Goal: Check status

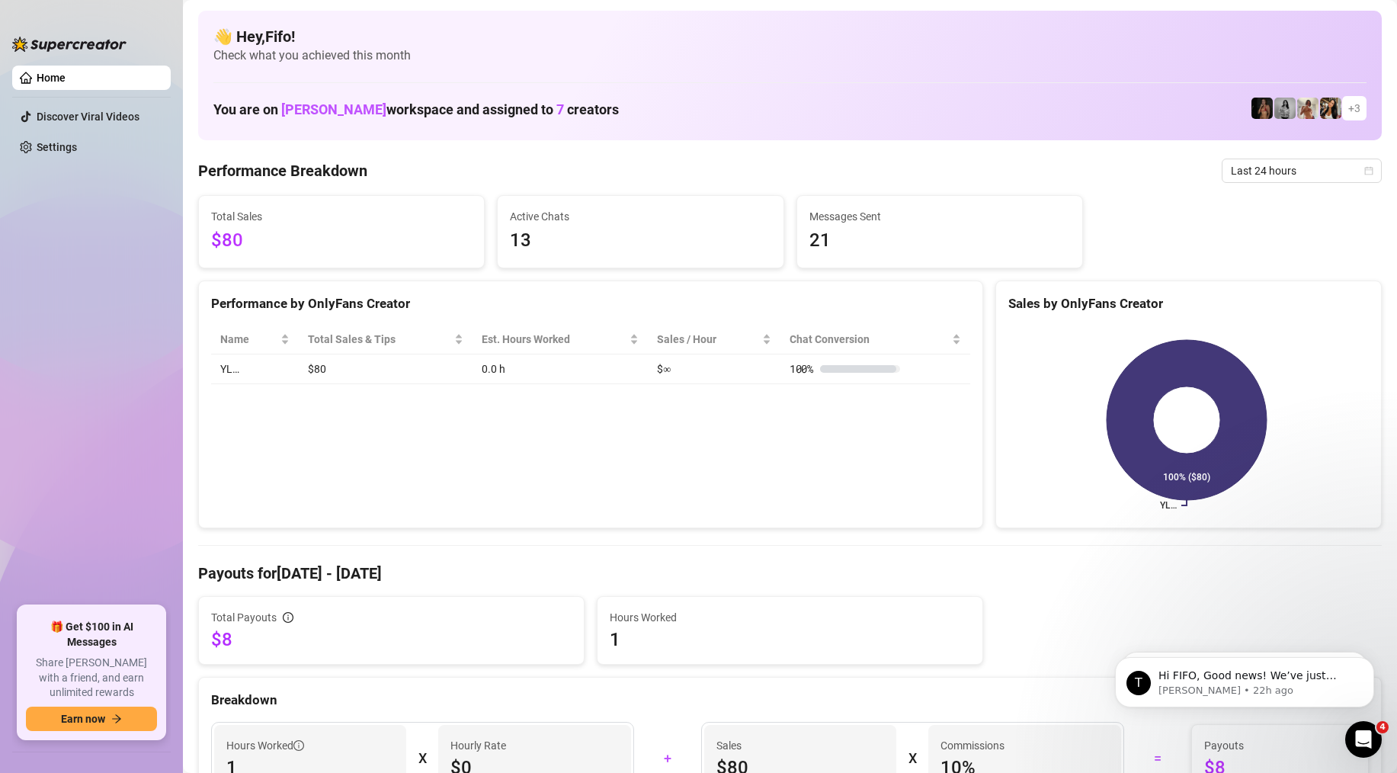
scroll to position [6, 0]
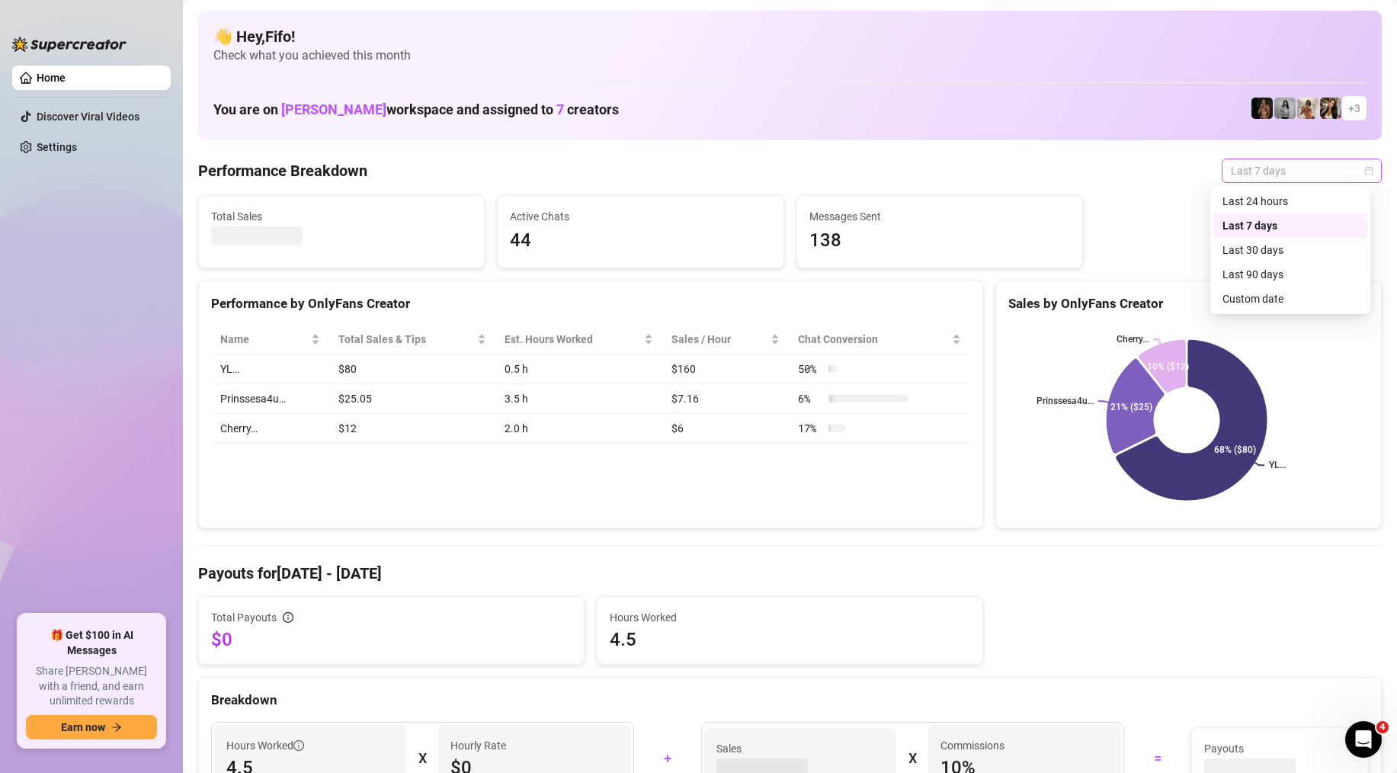
click at [1259, 178] on span "Last 7 days" at bounding box center [1302, 170] width 142 height 23
click at [1260, 201] on div "Last 24 hours" at bounding box center [1290, 201] width 136 height 17
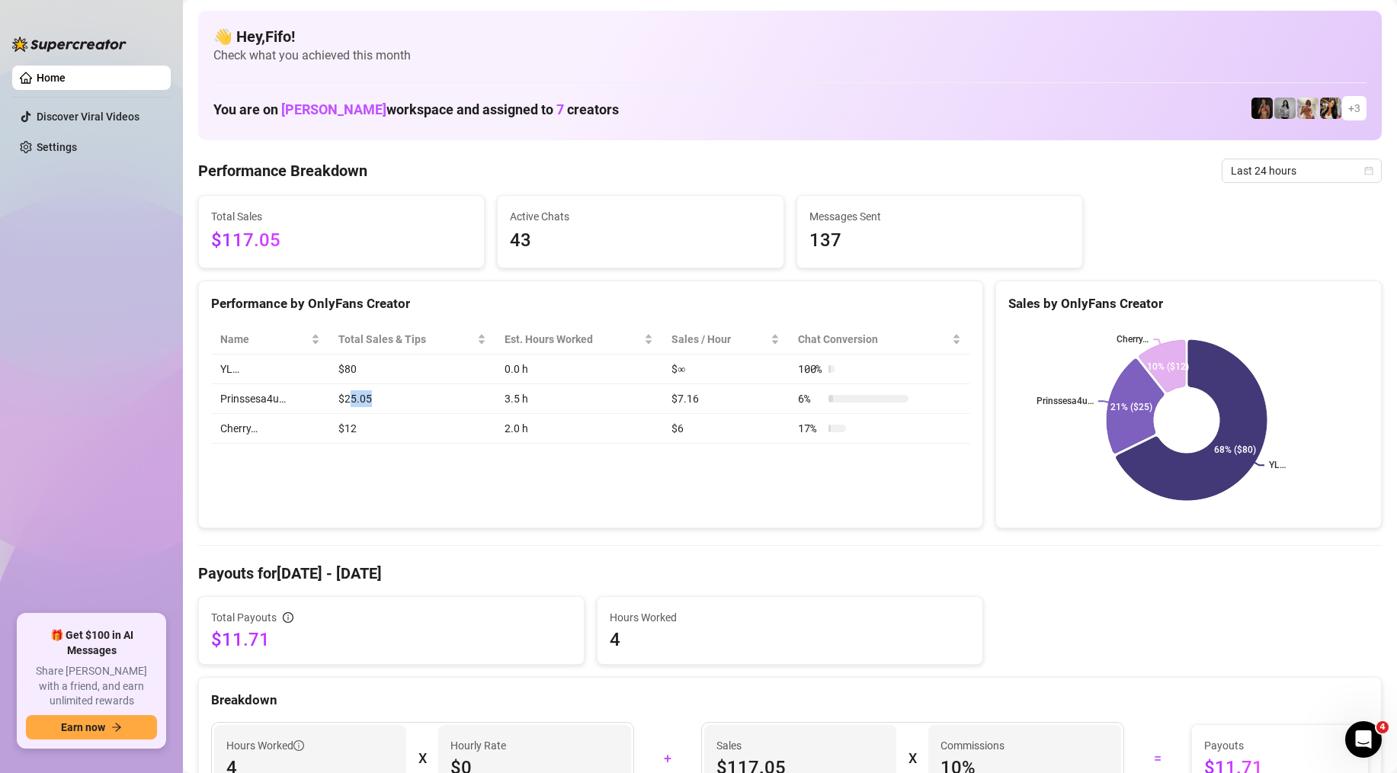
drag, startPoint x: 352, startPoint y: 392, endPoint x: 393, endPoint y: 400, distance: 42.0
click at [393, 400] on td "$25.05" at bounding box center [412, 399] width 166 height 30
click at [395, 429] on td "$12" at bounding box center [412, 429] width 166 height 30
drag, startPoint x: 334, startPoint y: 428, endPoint x: 376, endPoint y: 430, distance: 41.9
click at [376, 430] on td "$12" at bounding box center [412, 429] width 166 height 30
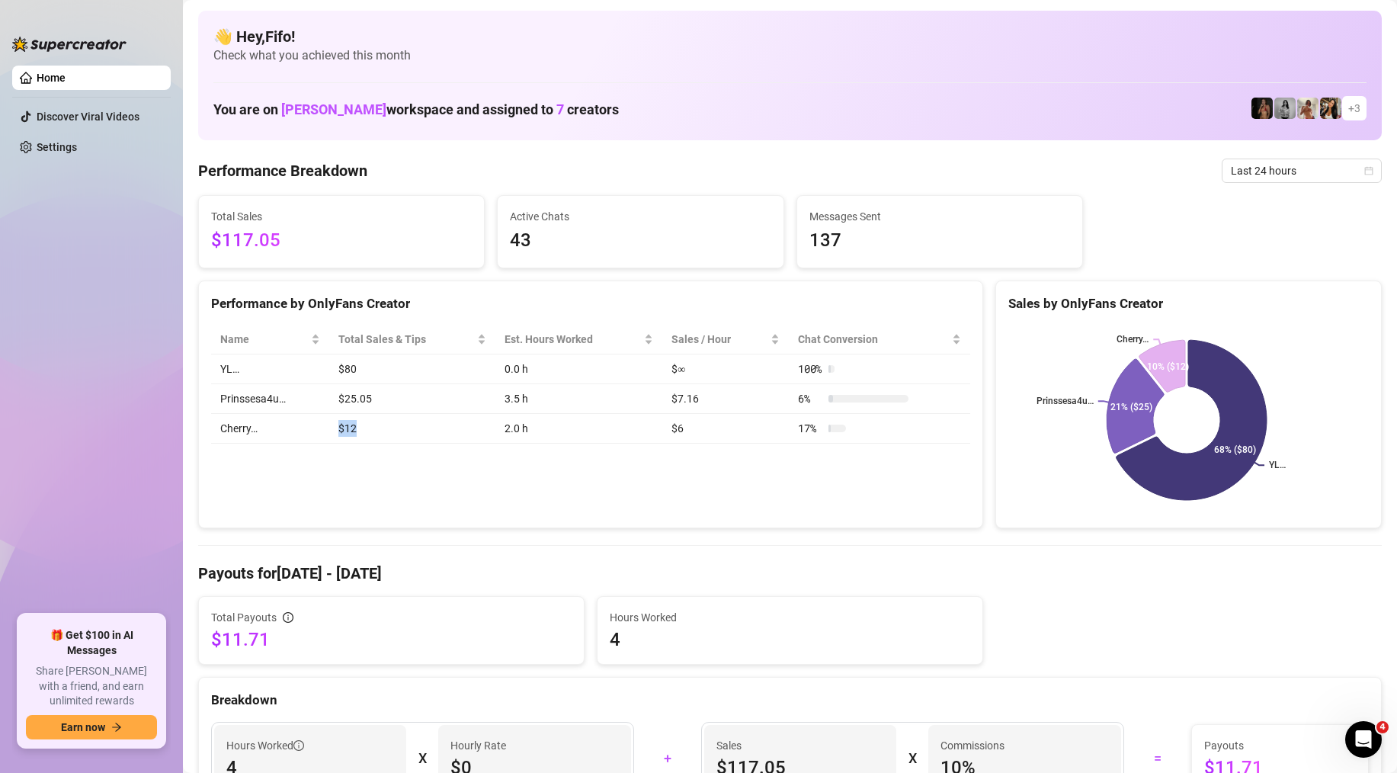
click at [376, 430] on td "$12" at bounding box center [412, 429] width 166 height 30
